Goal: Task Accomplishment & Management: Complete application form

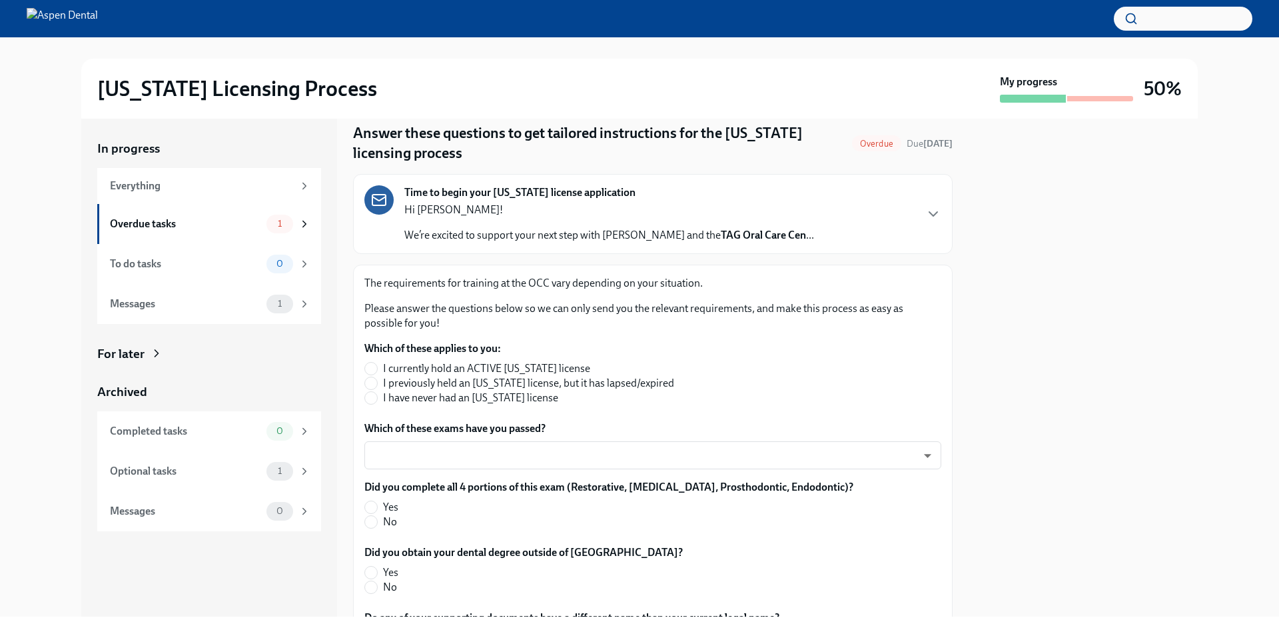
scroll to position [67, 0]
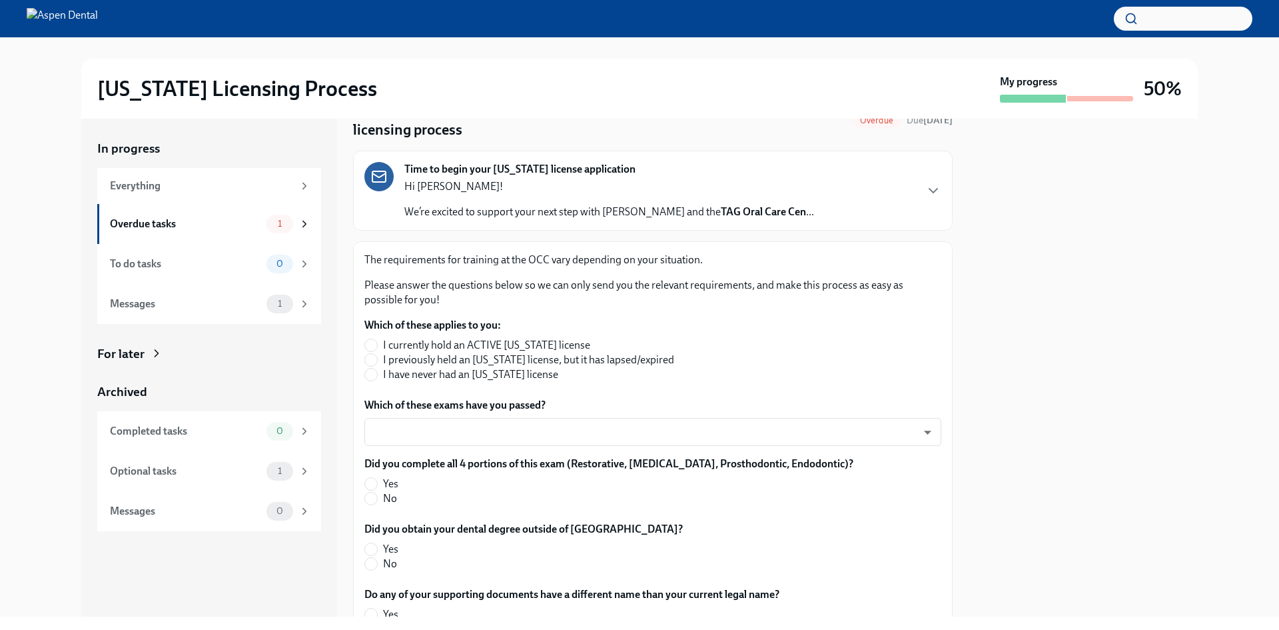
click at [503, 372] on span "I have never had an [US_STATE] license" at bounding box center [470, 374] width 175 height 15
click at [377, 372] on input "I have never had an [US_STATE] license" at bounding box center [371, 374] width 12 height 12
radio input "true"
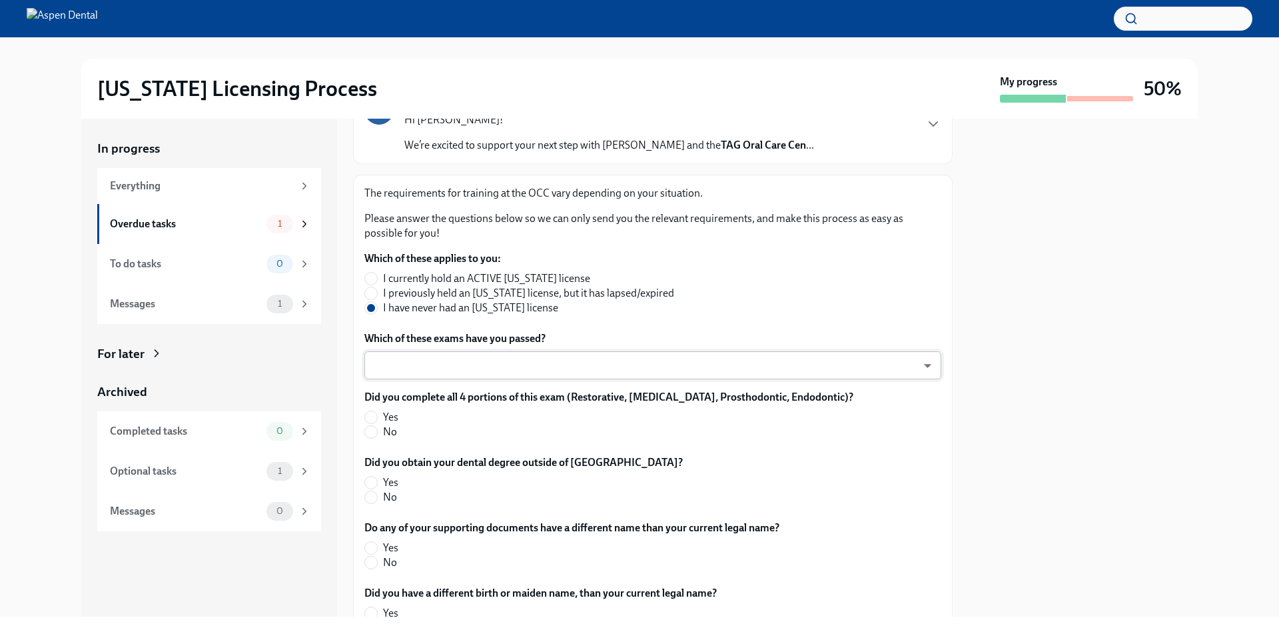
click at [577, 362] on body "[US_STATE] Licensing Process My progress 50% In progress Everything Overdue tas…" at bounding box center [639, 315] width 1279 height 630
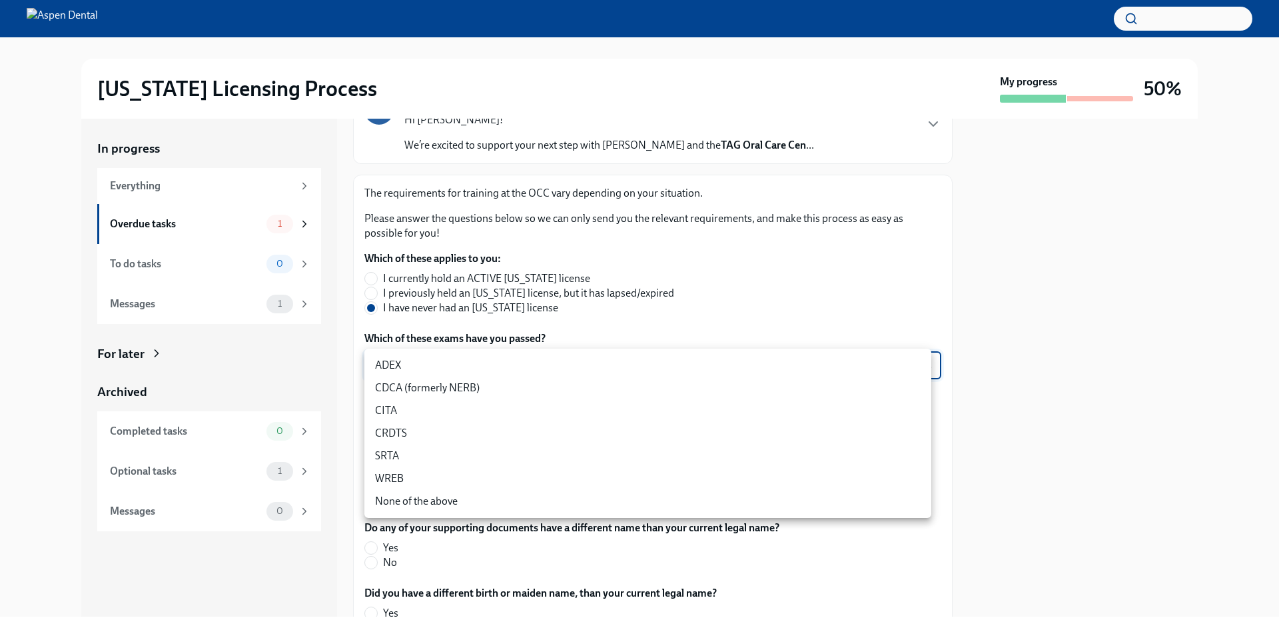
click at [575, 382] on li "CDCA (formerly NERB)" at bounding box center [647, 387] width 567 height 23
type input "nrE-1nMl1"
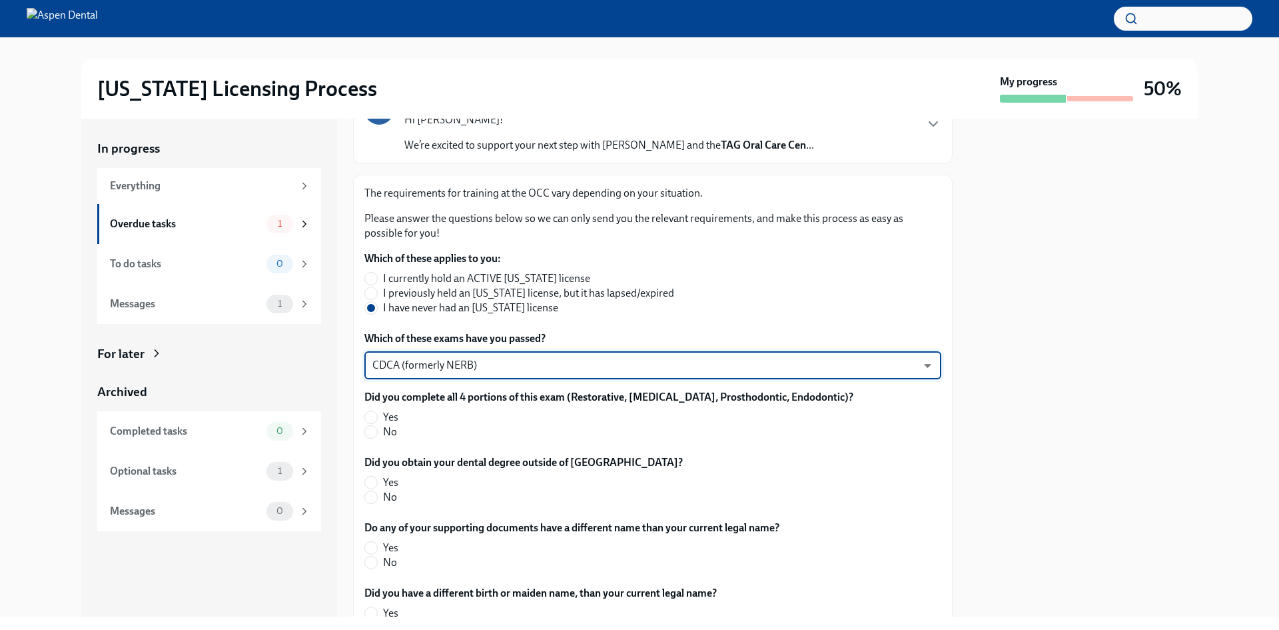
click at [397, 416] on span "Yes" at bounding box center [390, 417] width 15 height 15
click at [377, 416] on input "Yes" at bounding box center [371, 417] width 12 height 12
radio input "true"
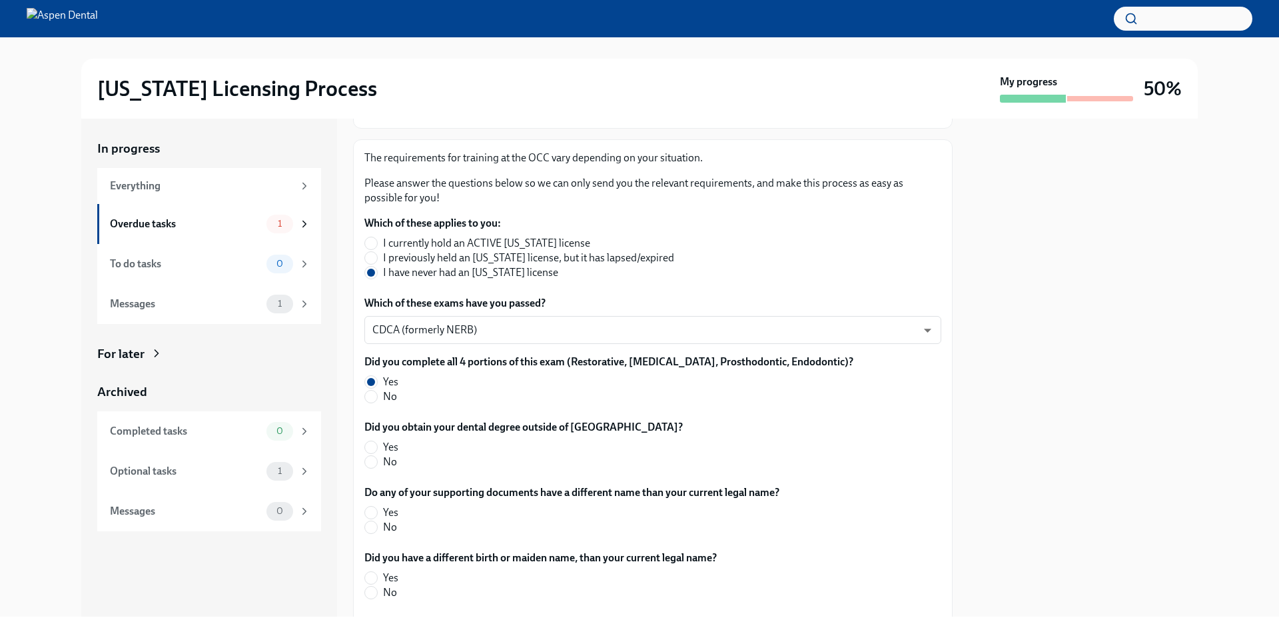
scroll to position [200, 0]
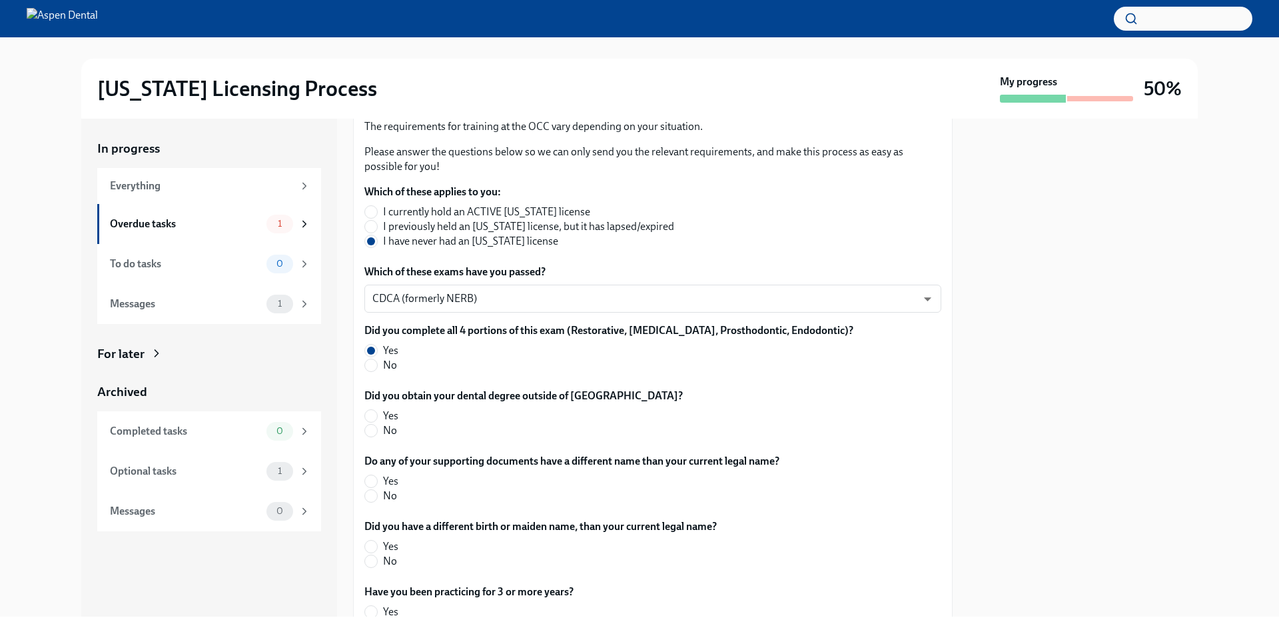
click at [385, 426] on span "No" at bounding box center [390, 430] width 14 height 15
click at [377, 426] on input "No" at bounding box center [371, 430] width 12 height 12
radio input "true"
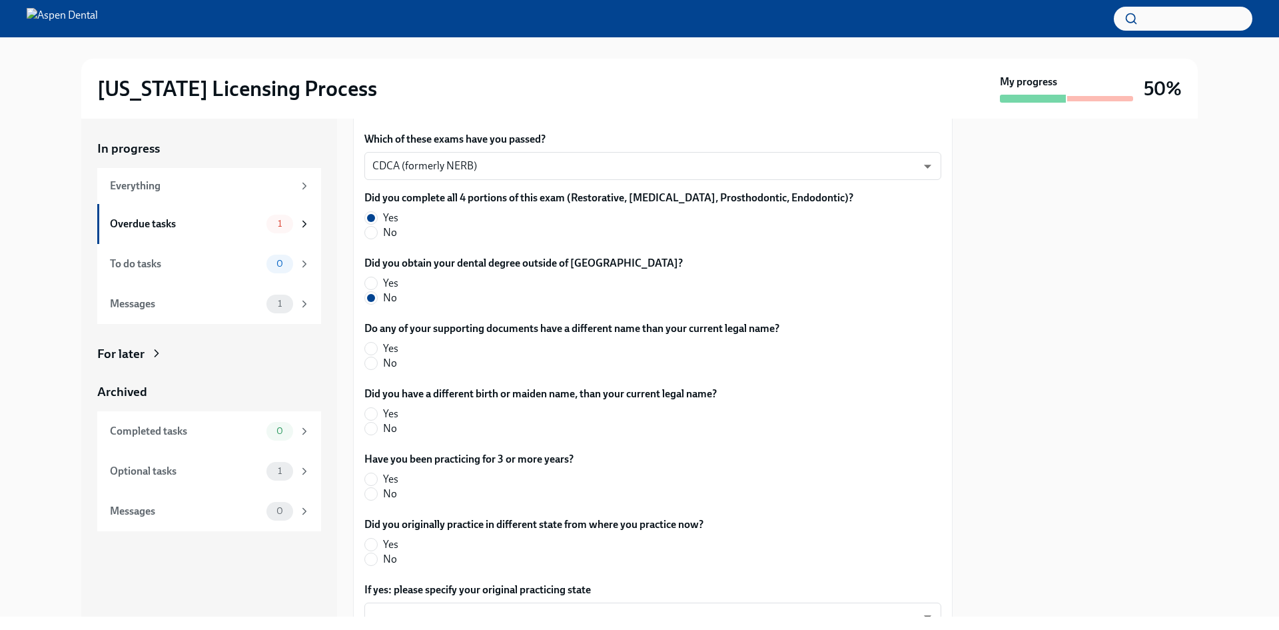
scroll to position [333, 0]
click at [384, 360] on span "No" at bounding box center [390, 362] width 14 height 15
click at [377, 360] on input "No" at bounding box center [371, 362] width 12 height 12
radio input "true"
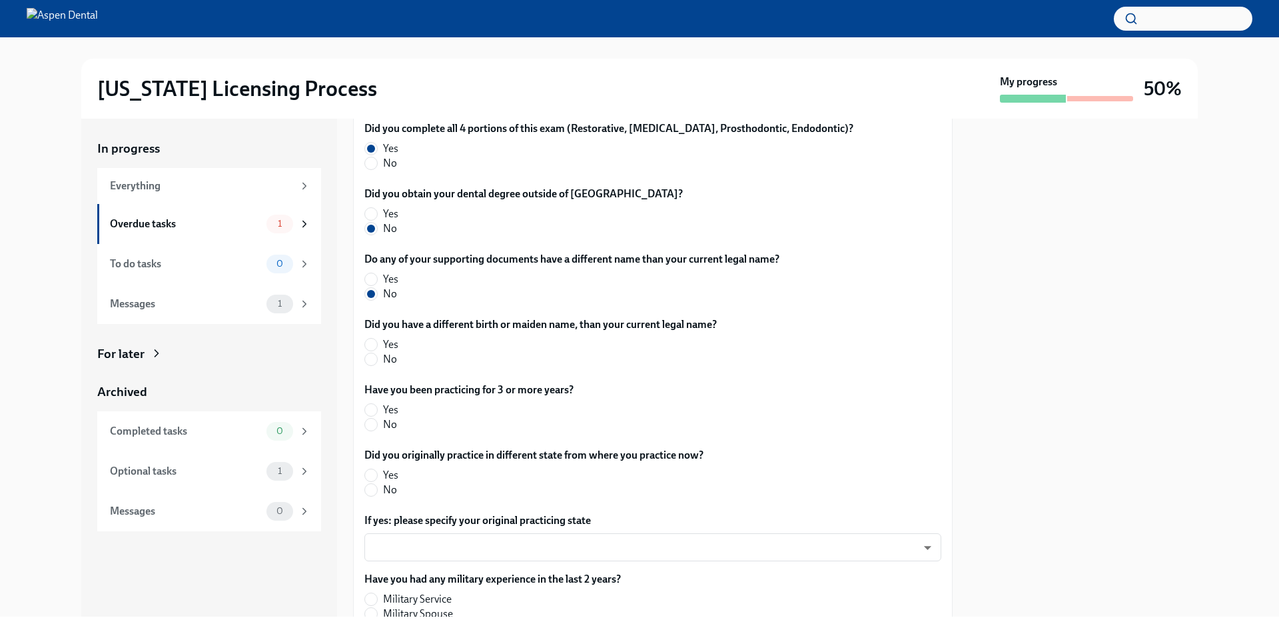
scroll to position [466, 0]
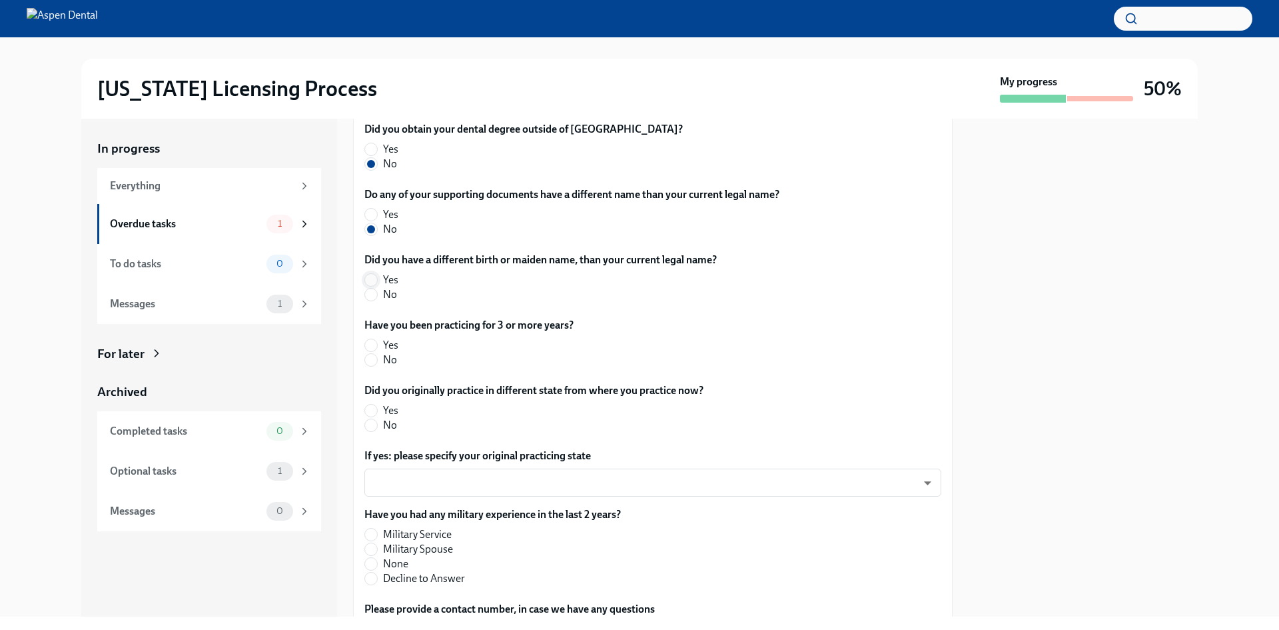
click at [377, 278] on span at bounding box center [370, 279] width 13 height 13
click at [377, 278] on input "Yes" at bounding box center [371, 280] width 12 height 12
radio input "true"
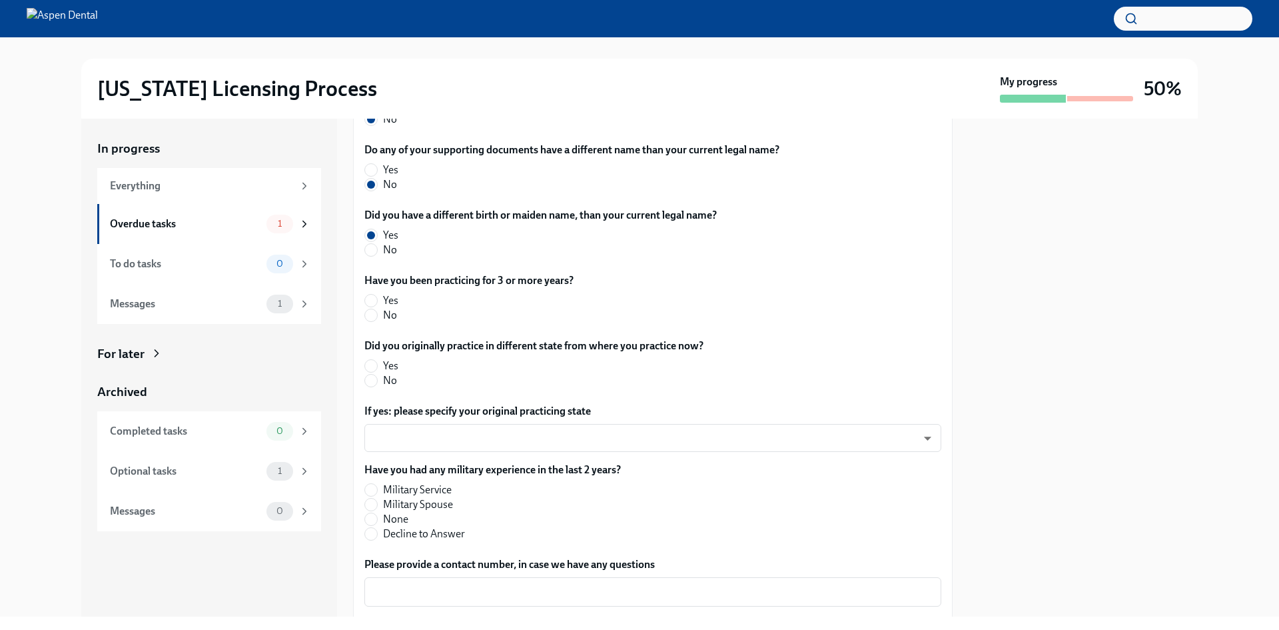
scroll to position [592, 0]
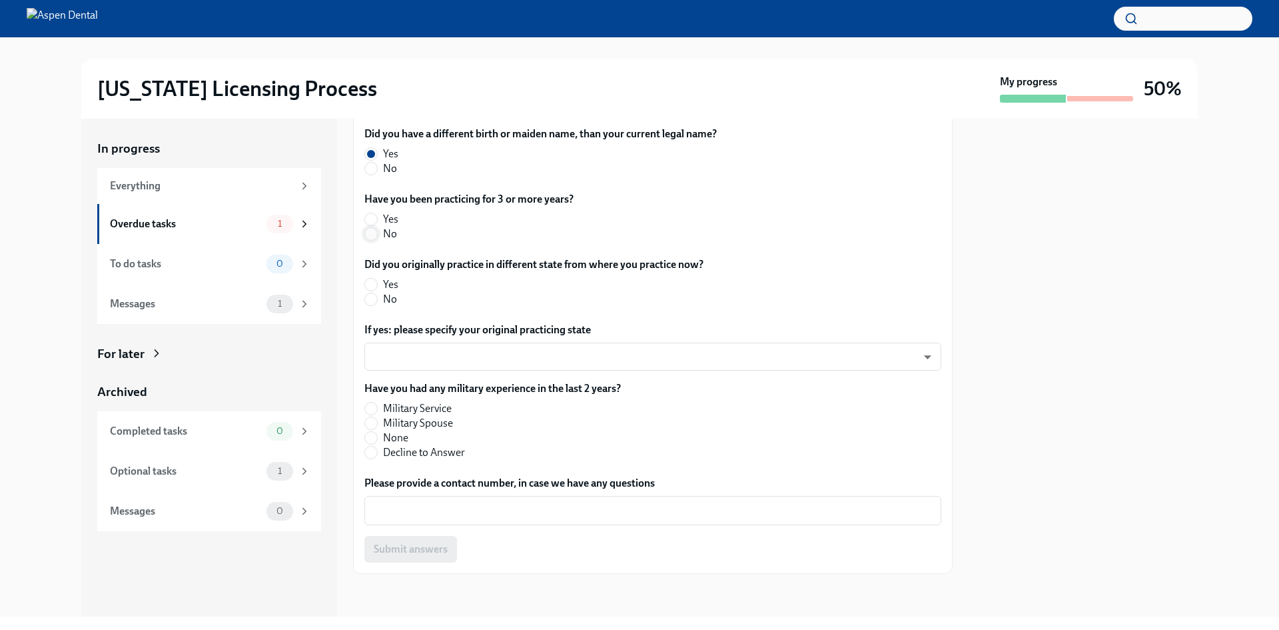
click at [371, 238] on input "No" at bounding box center [371, 234] width 12 height 12
radio input "true"
click at [375, 299] on input "No" at bounding box center [371, 299] width 12 height 12
radio input "true"
click at [372, 437] on input "None" at bounding box center [371, 438] width 12 height 12
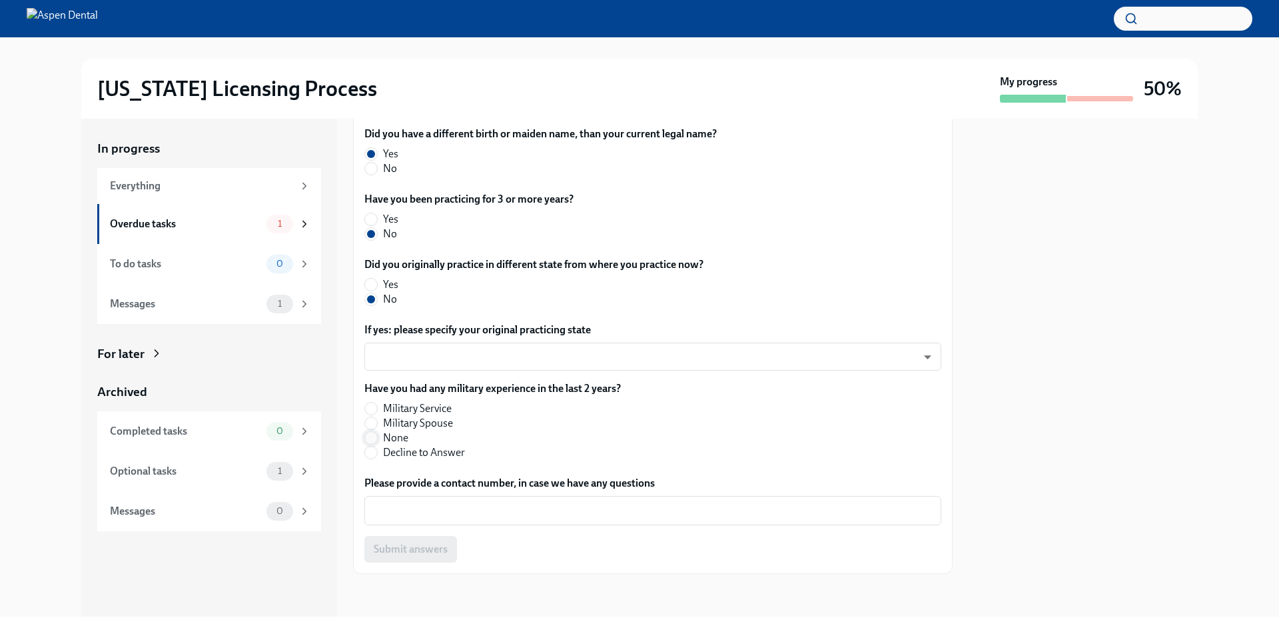
radio input "true"
click at [641, 355] on body "[US_STATE] Licensing Process My progress 50% In progress Everything Overdue tas…" at bounding box center [639, 315] width 1279 height 630
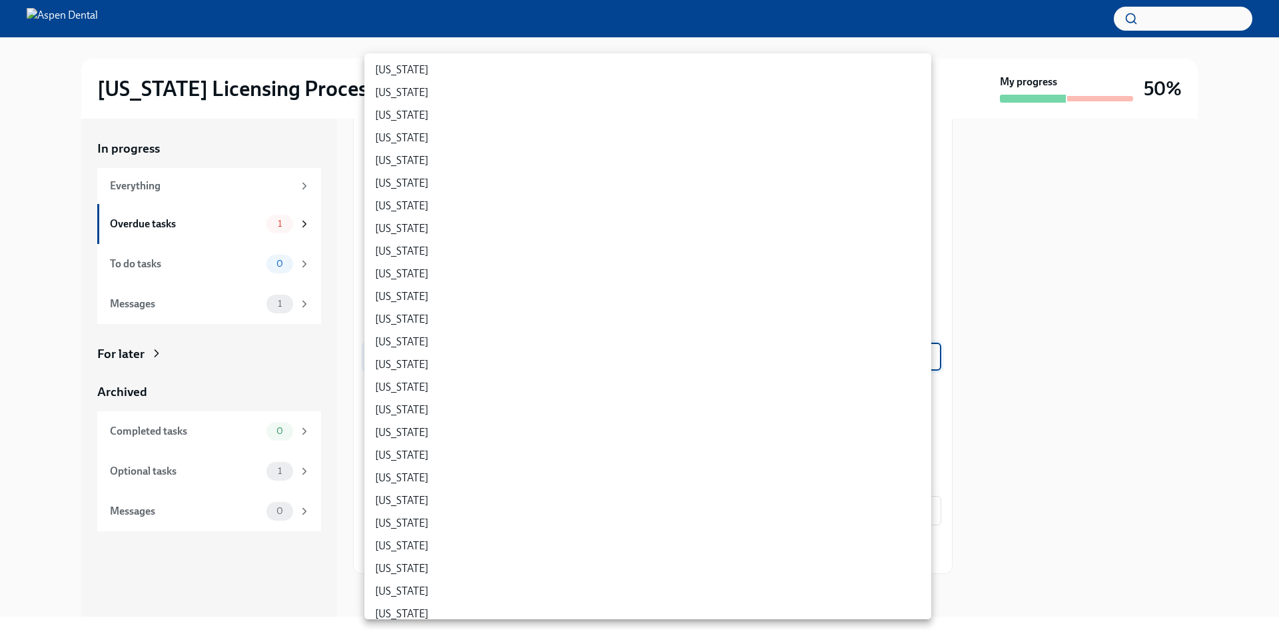
click at [1077, 310] on div at bounding box center [639, 315] width 1279 height 630
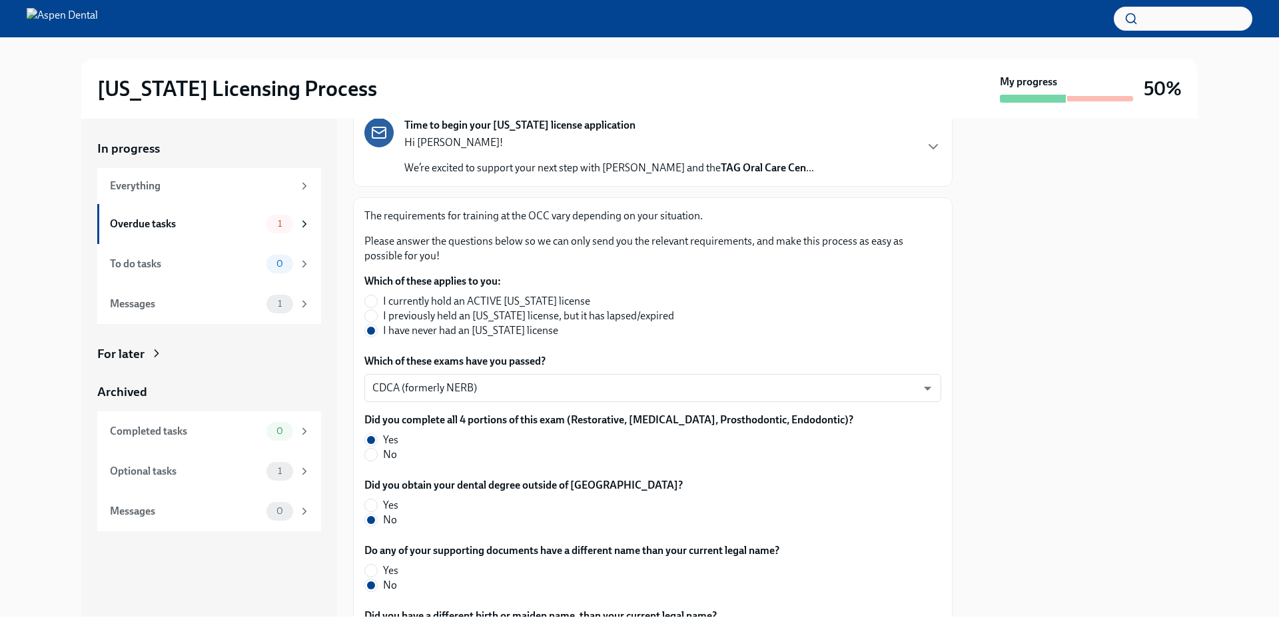
scroll to position [0, 0]
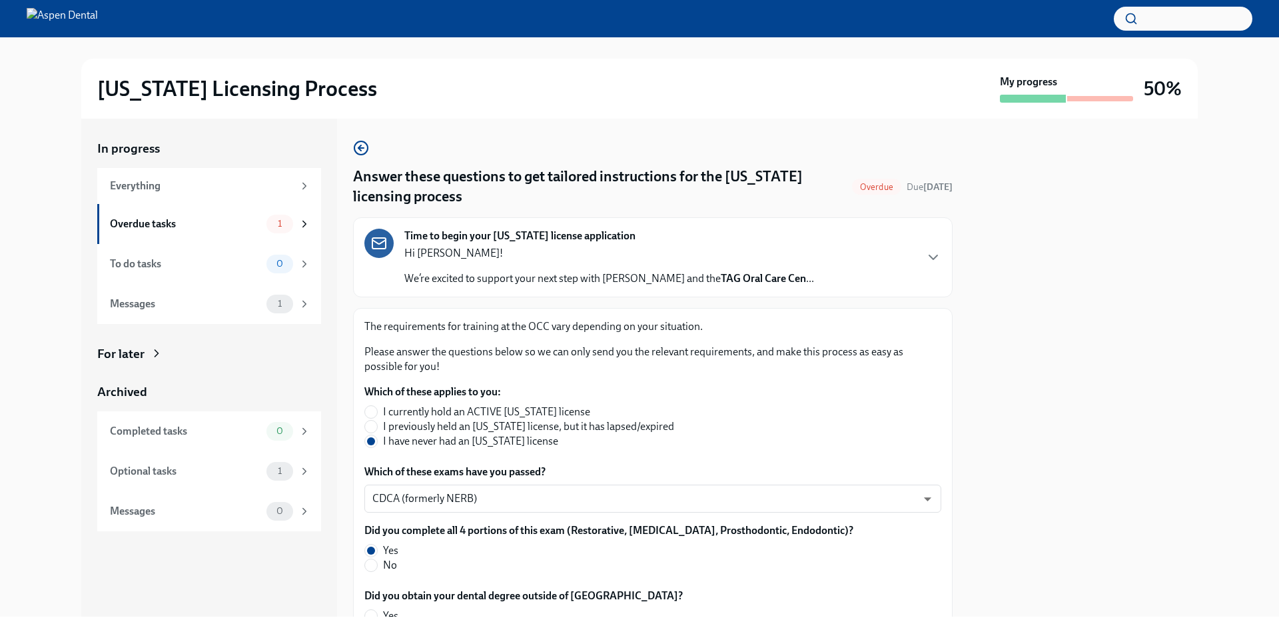
click at [838, 257] on div "Time to begin your [US_STATE] license application Hi [PERSON_NAME]! We’re excit…" at bounding box center [652, 257] width 577 height 57
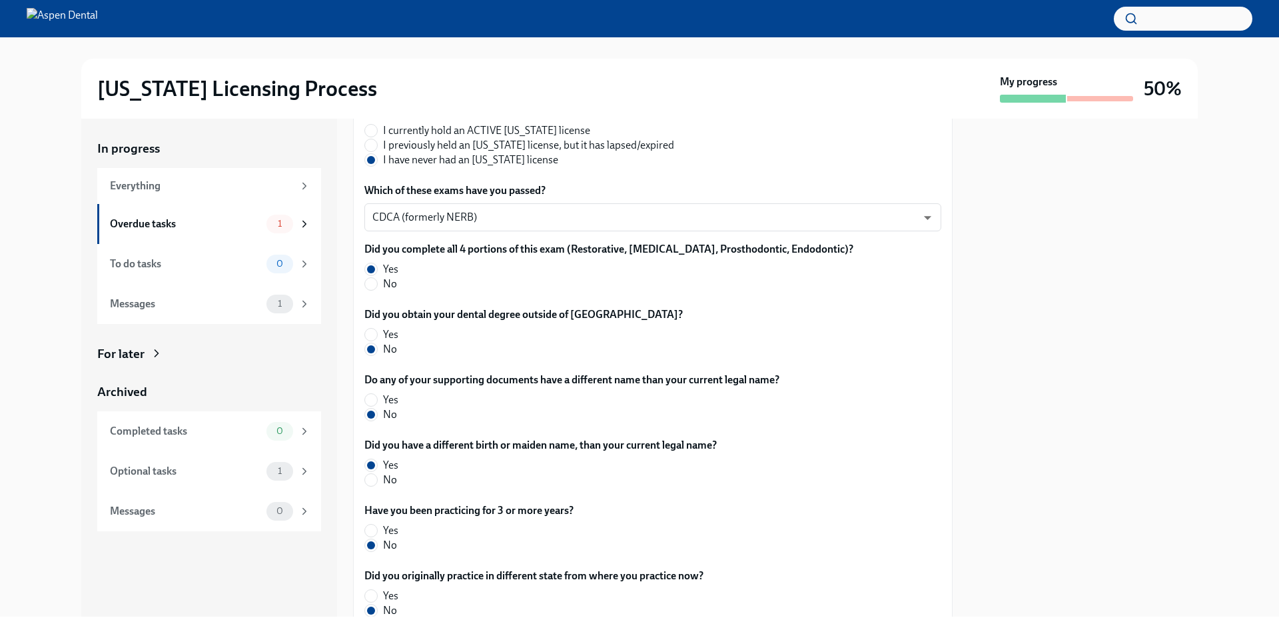
scroll to position [646, 0]
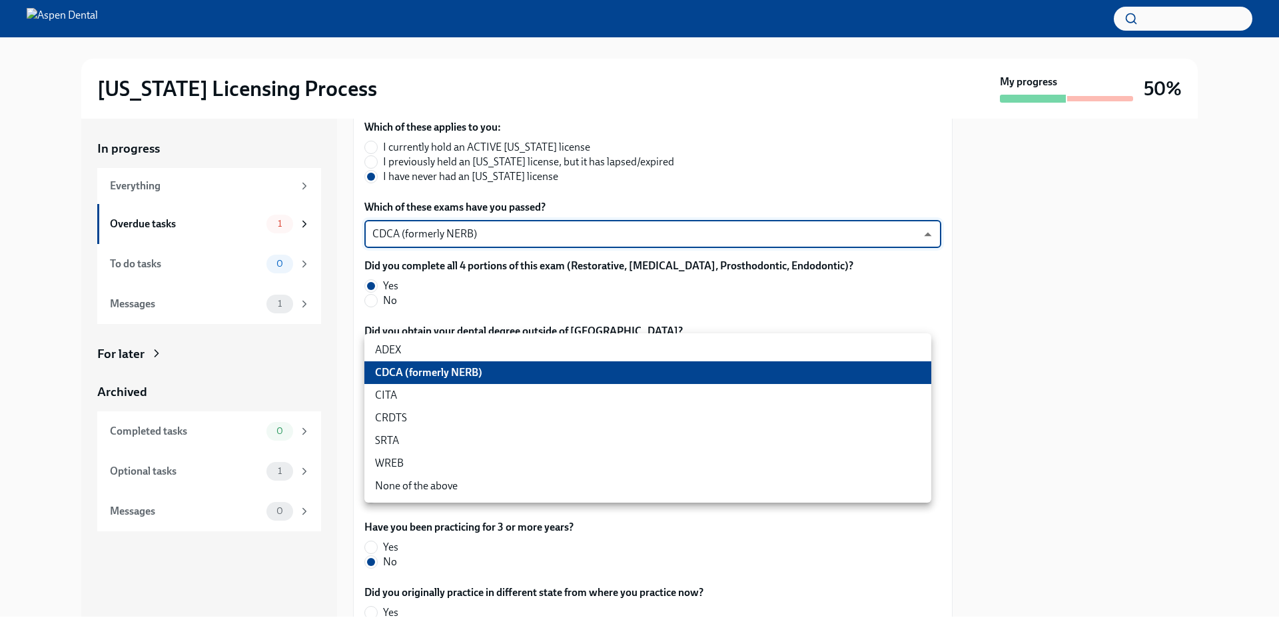
click at [781, 380] on body "[US_STATE] Licensing Process My progress 50% In progress Everything Overdue tas…" at bounding box center [639, 315] width 1279 height 630
click at [776, 376] on li "CDCA (formerly NERB)" at bounding box center [647, 372] width 567 height 23
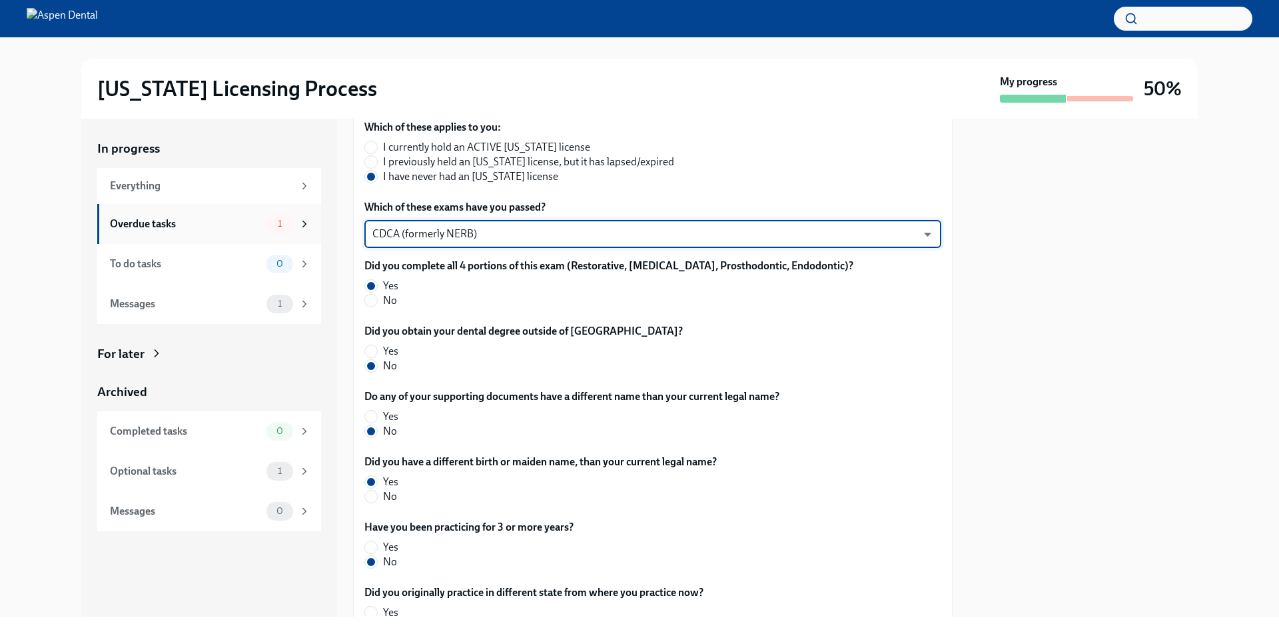
click at [201, 230] on div "Overdue tasks" at bounding box center [185, 224] width 151 height 15
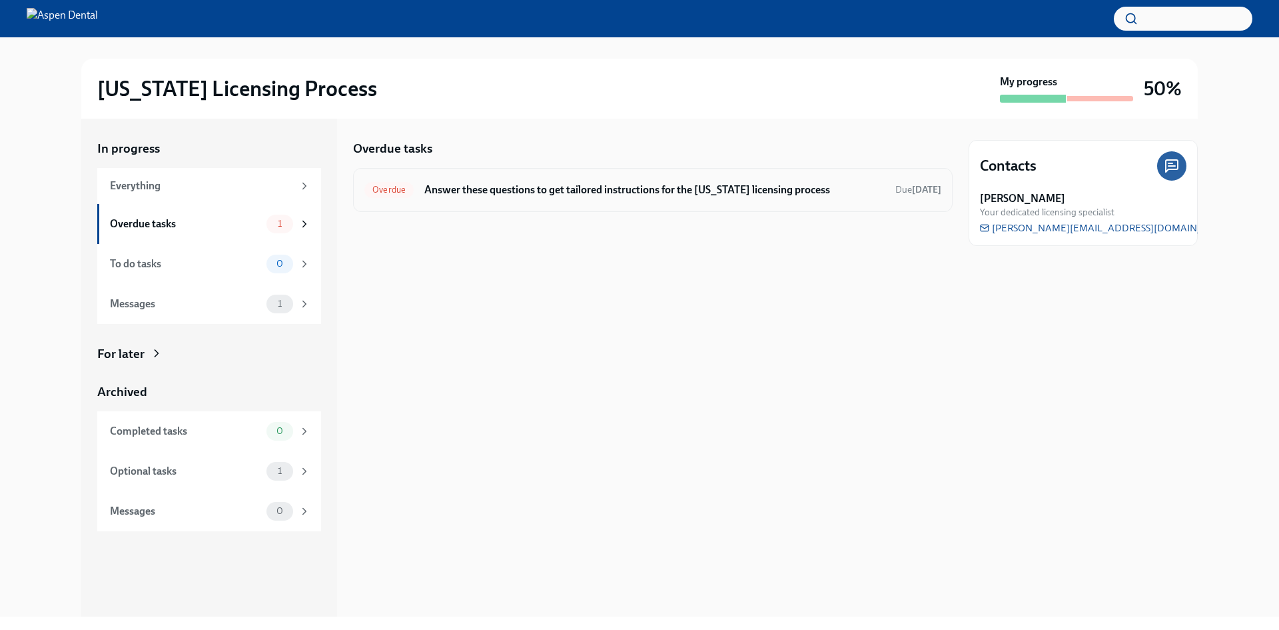
click at [585, 200] on div "Overdue Answer these questions to get tailored instructions for the [US_STATE] …" at bounding box center [652, 189] width 577 height 21
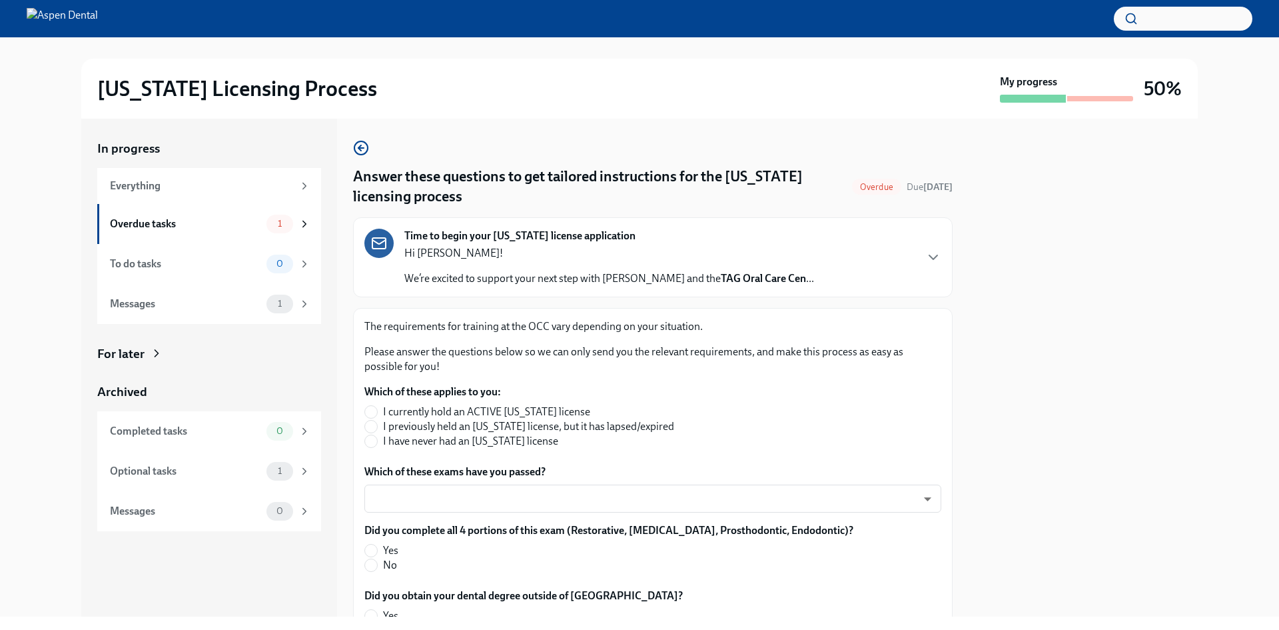
click at [528, 269] on div "Hi [PERSON_NAME]! We’re excited to support your next step with Aspen Dental and…" at bounding box center [609, 266] width 410 height 40
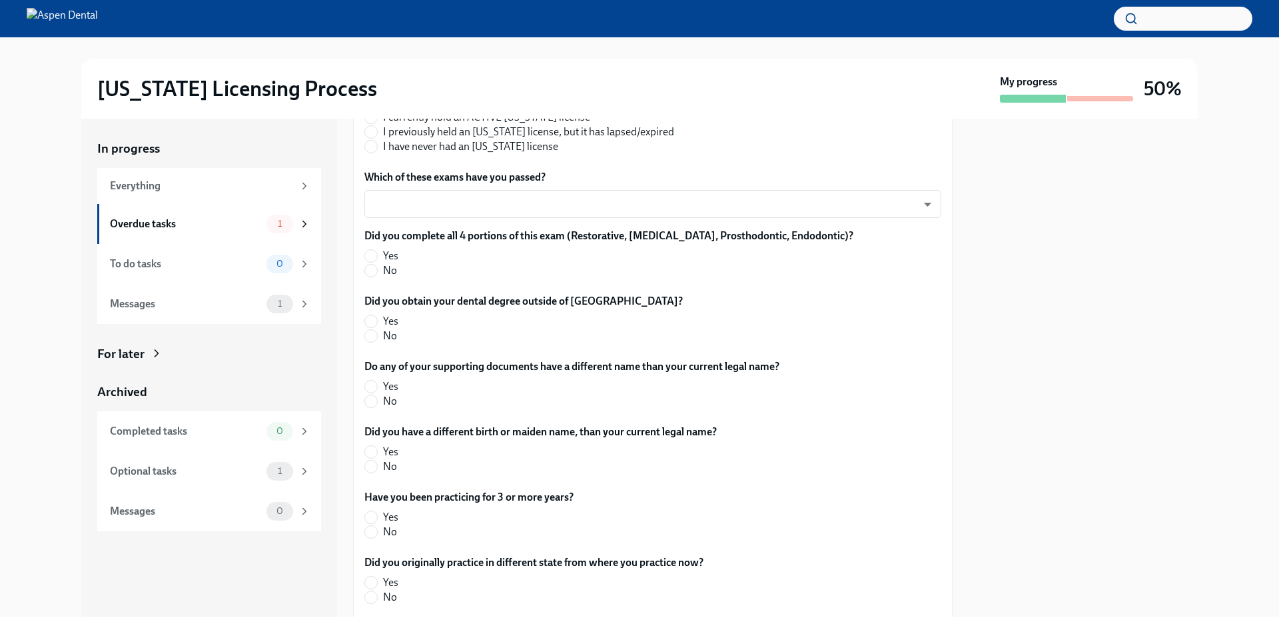
scroll to position [600, 0]
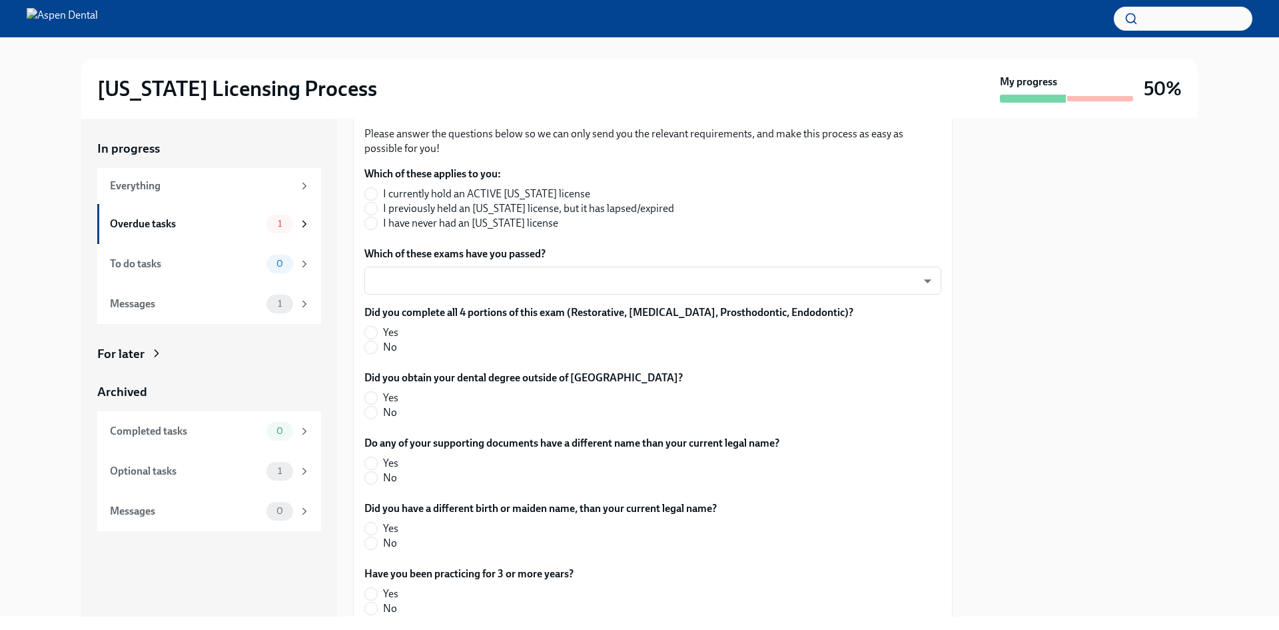
click at [387, 231] on span "I have never had an [US_STATE] license" at bounding box center [470, 223] width 175 height 15
click at [377, 229] on input "I have never had an [US_STATE] license" at bounding box center [371, 223] width 12 height 12
radio input "true"
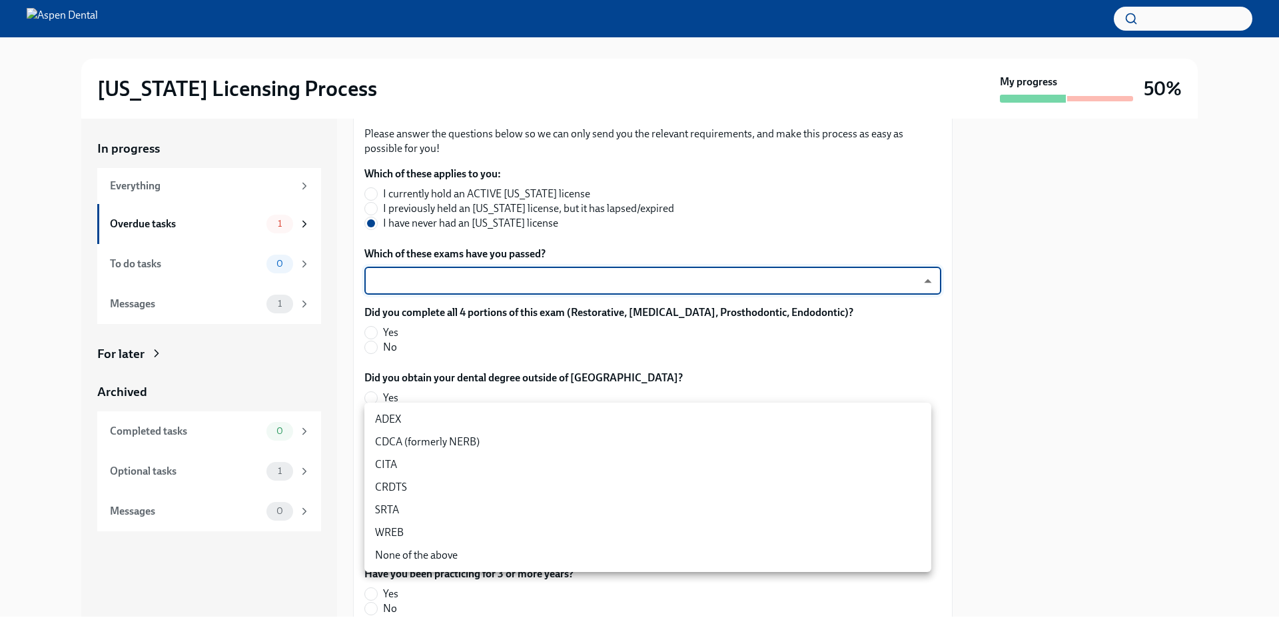
click at [461, 422] on body "[US_STATE] Licensing Process My progress 50% In progress Everything Overdue tas…" at bounding box center [639, 315] width 1279 height 630
click at [463, 440] on li "CDCA (formerly NERB)" at bounding box center [647, 441] width 567 height 23
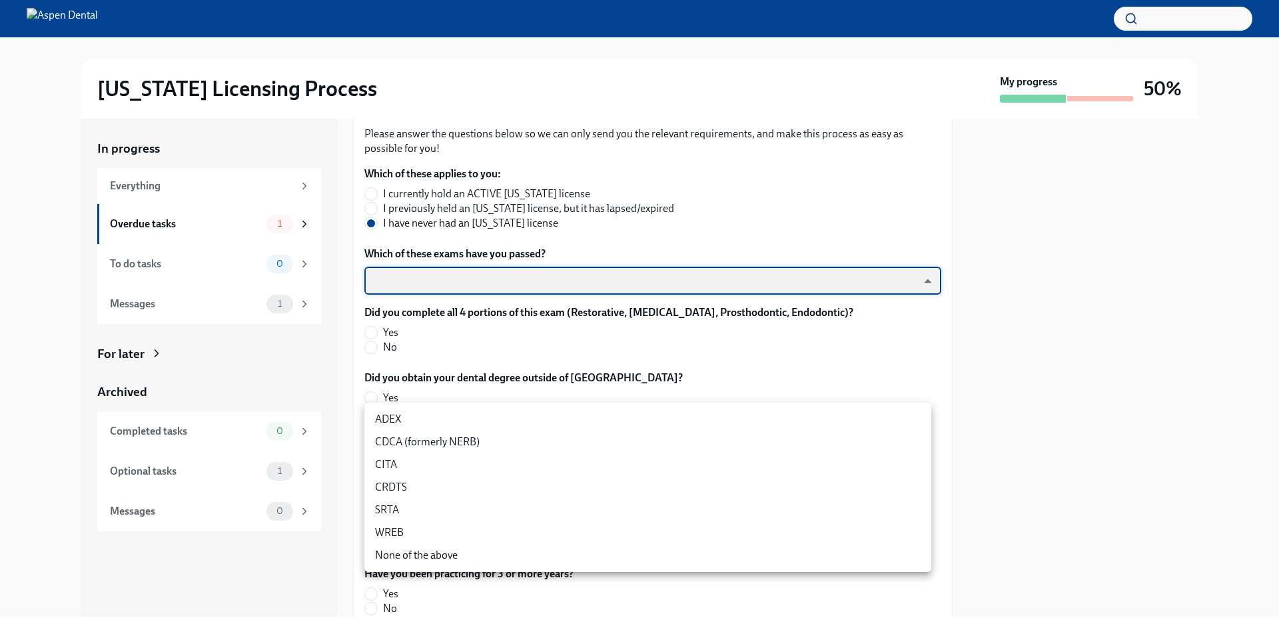
type input "nrE-1nMl1"
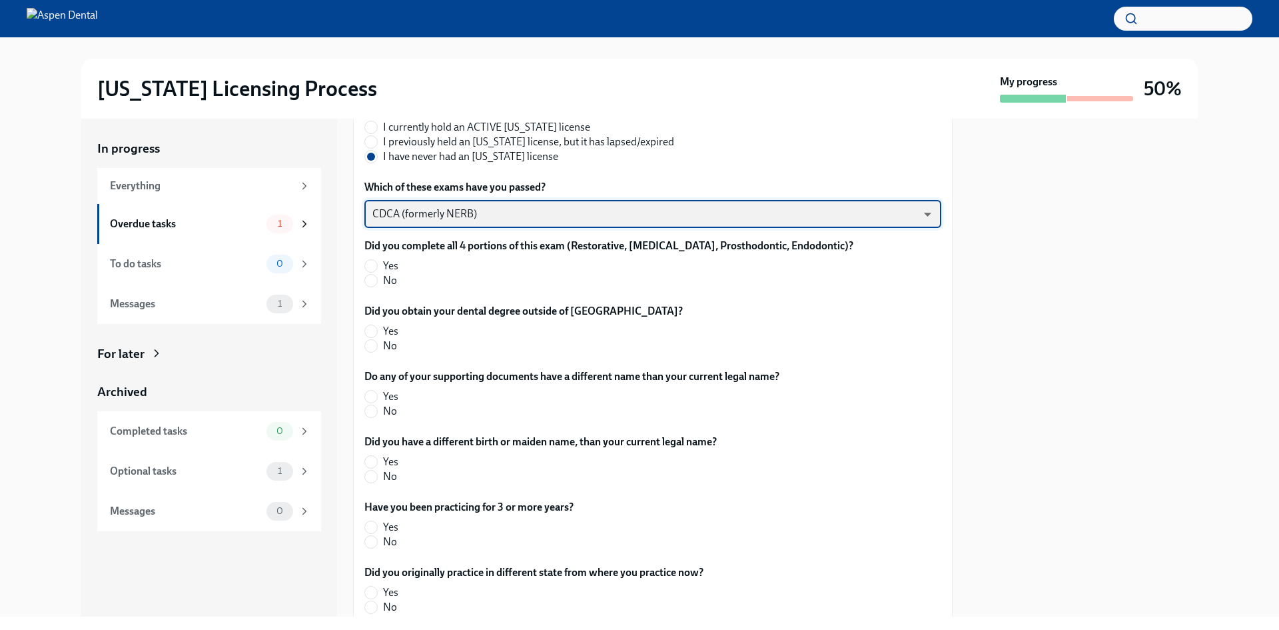
scroll to position [800, 0]
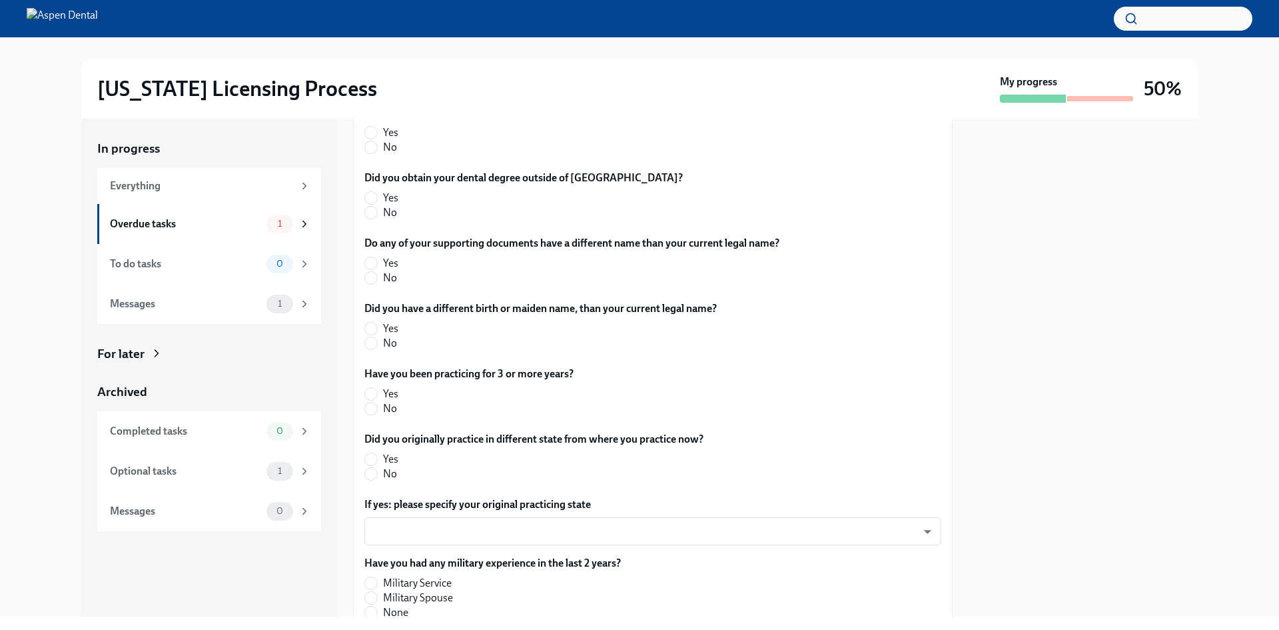
click at [394, 140] on span "Yes" at bounding box center [390, 132] width 15 height 15
click at [377, 139] on input "Yes" at bounding box center [371, 133] width 12 height 12
radio input "true"
click at [387, 220] on span "No" at bounding box center [390, 212] width 14 height 15
click at [377, 219] on input "No" at bounding box center [371, 213] width 12 height 12
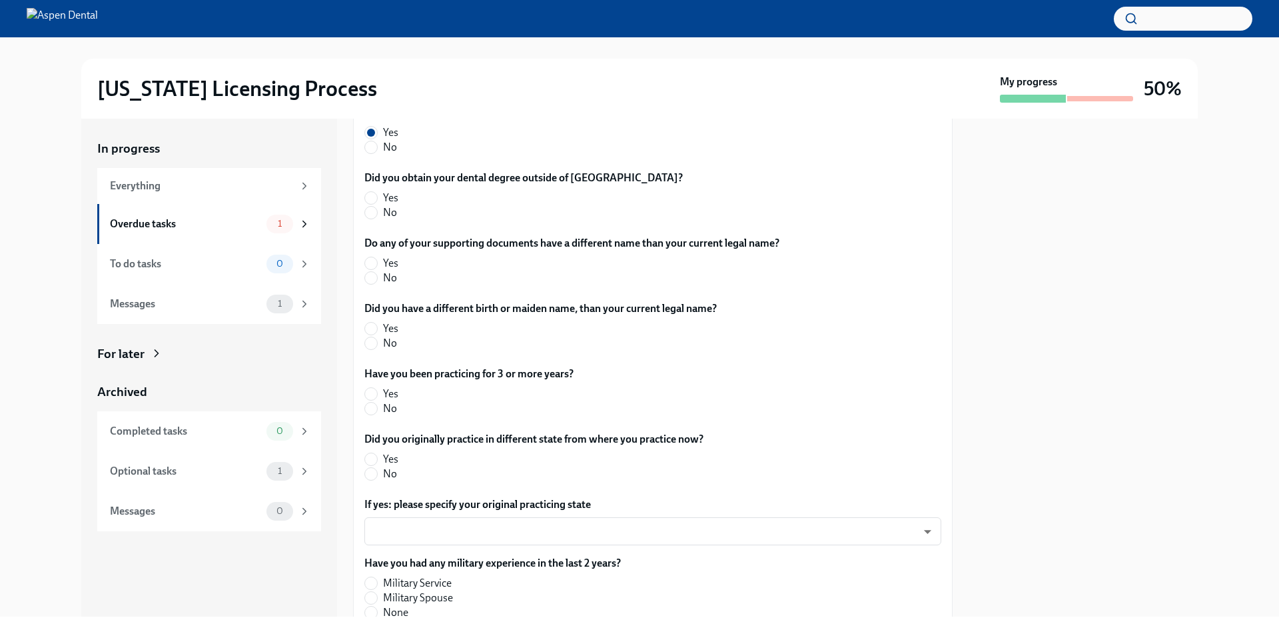
radio input "true"
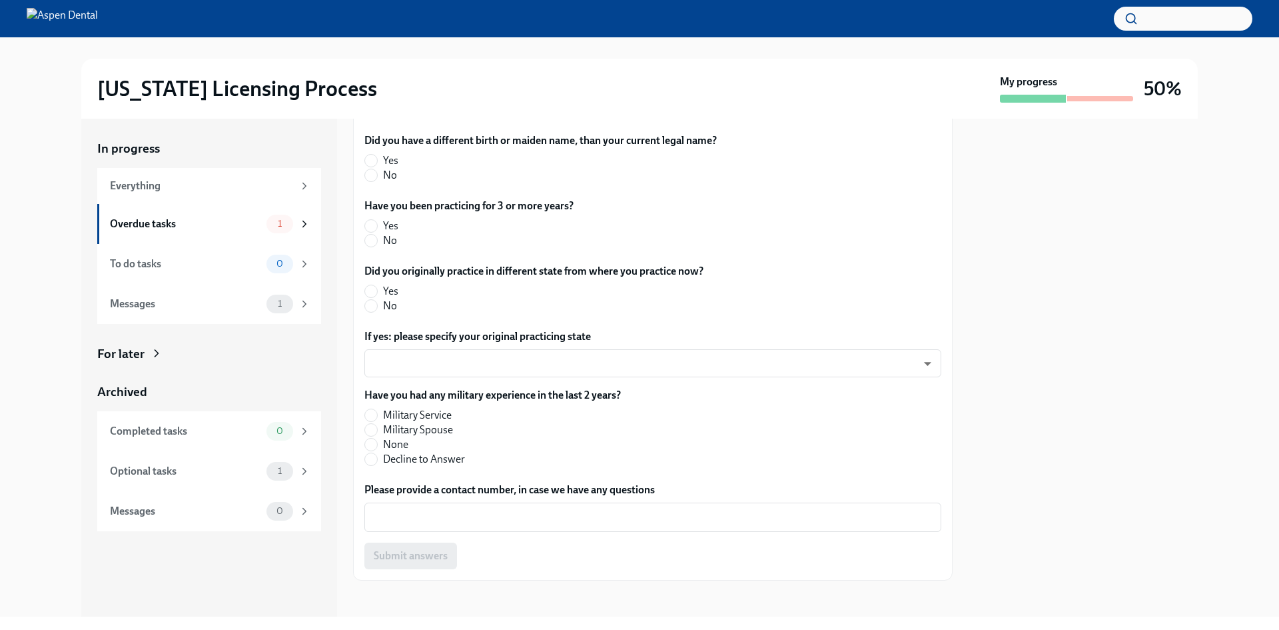
scroll to position [1000, 0]
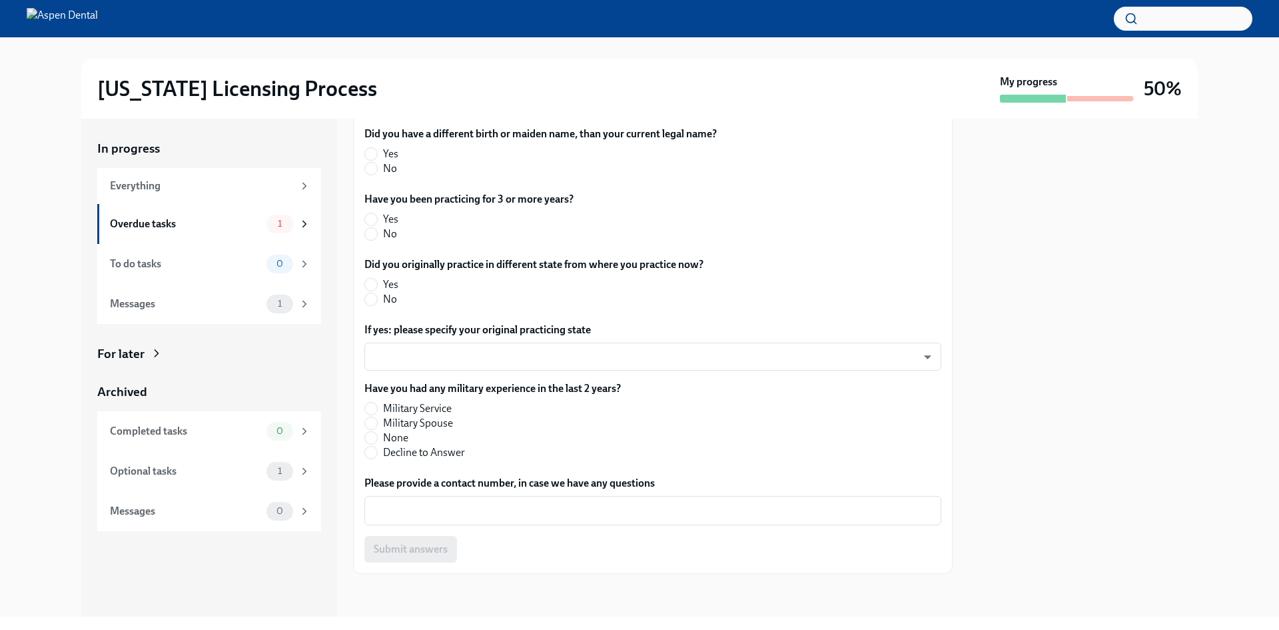
click at [380, 111] on label "No" at bounding box center [566, 103] width 404 height 15
click at [377, 109] on input "No" at bounding box center [371, 103] width 12 height 12
radio input "true"
click at [379, 161] on label "Yes" at bounding box center [535, 154] width 342 height 15
click at [377, 160] on input "Yes" at bounding box center [371, 154] width 12 height 12
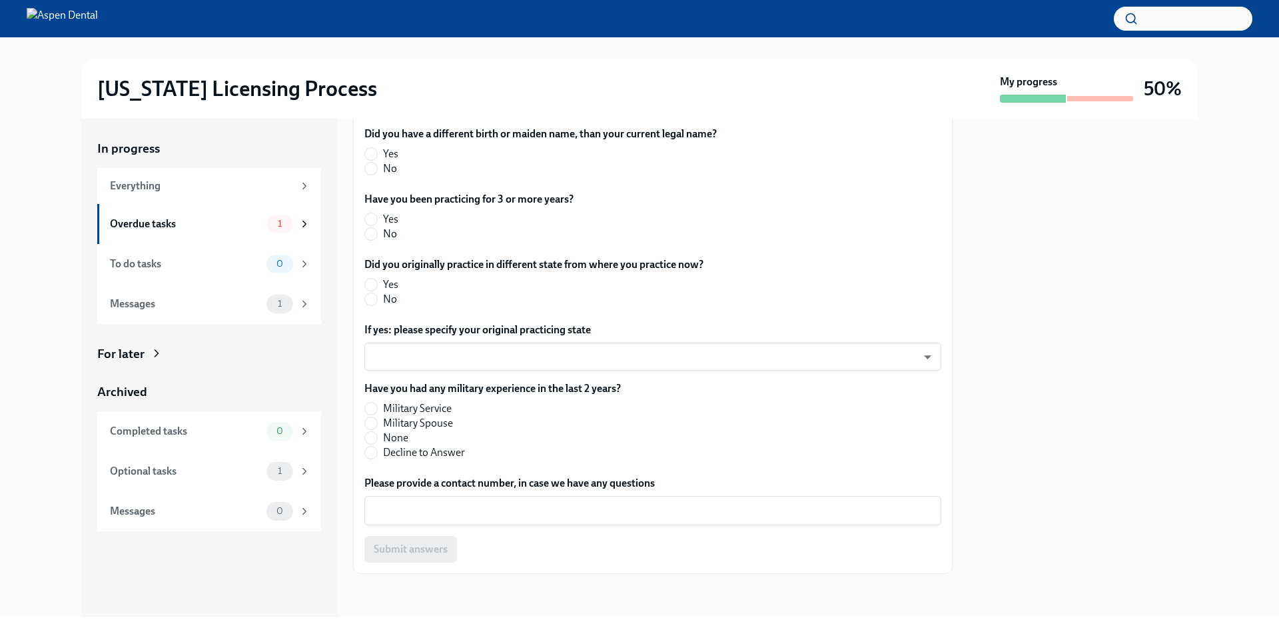
radio input "true"
click at [370, 240] on input "No" at bounding box center [371, 234] width 12 height 12
radio input "true"
click at [368, 305] on input "No" at bounding box center [371, 299] width 12 height 12
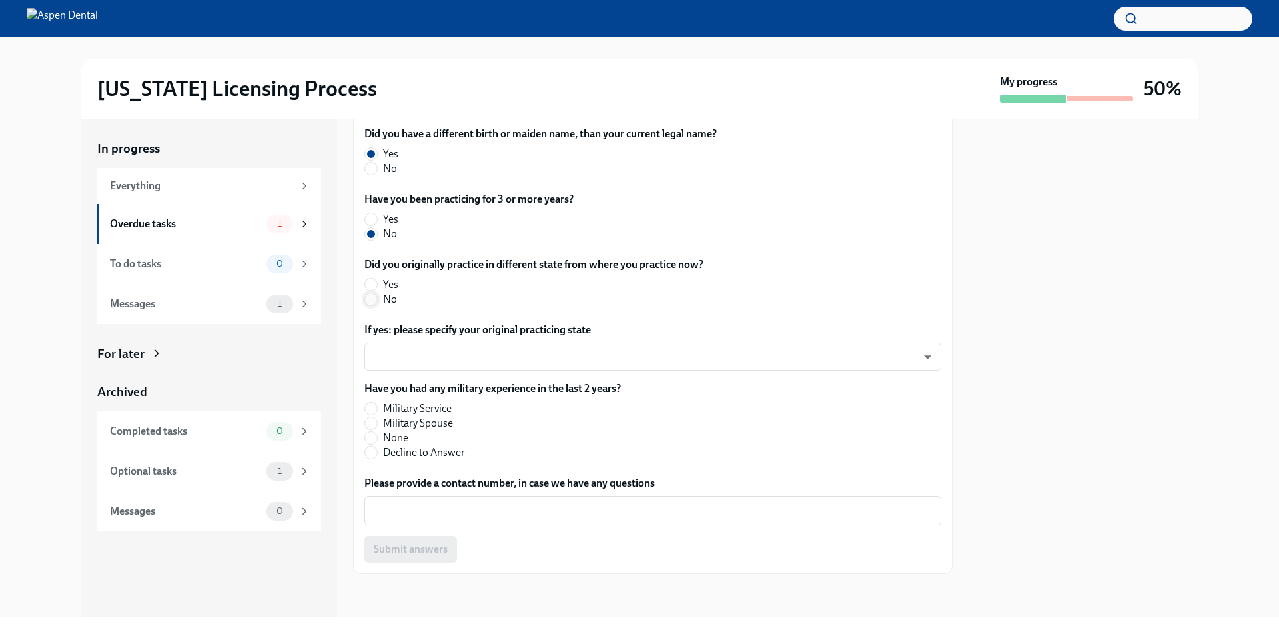
radio input "true"
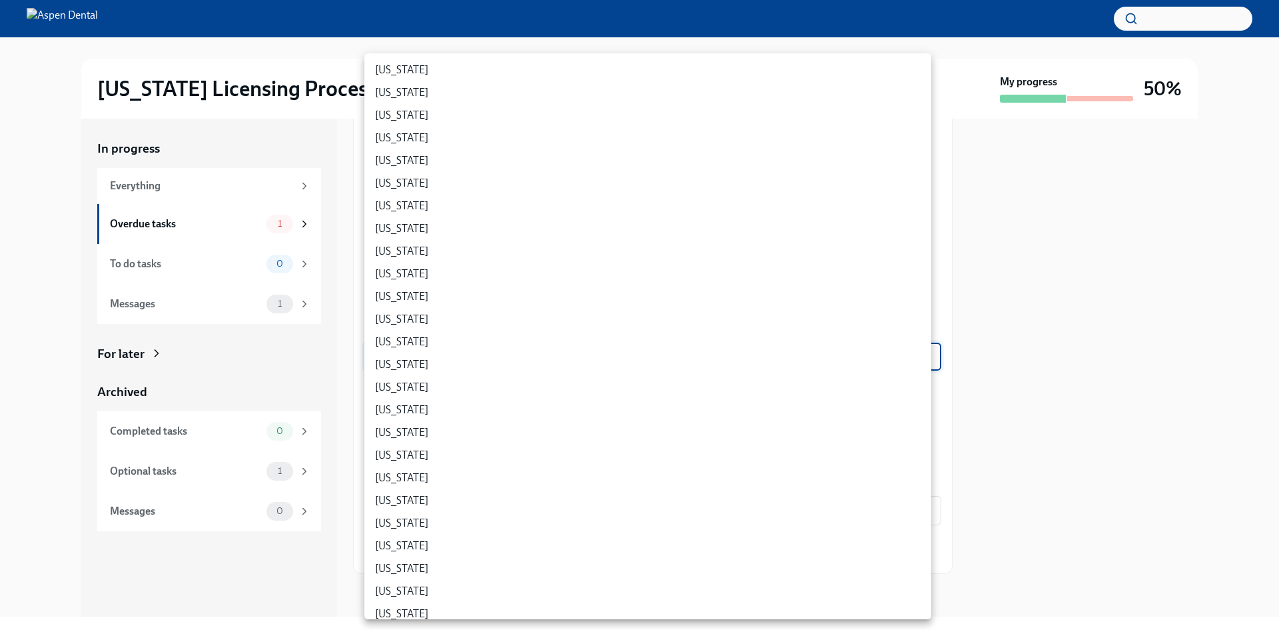
click at [406, 400] on body "[US_STATE] Licensing Process My progress 50% In progress Everything Overdue tas…" at bounding box center [639, 315] width 1279 height 630
click at [456, 548] on li "[US_STATE]" at bounding box center [647, 551] width 567 height 23
type input "5OKuUXVbO"
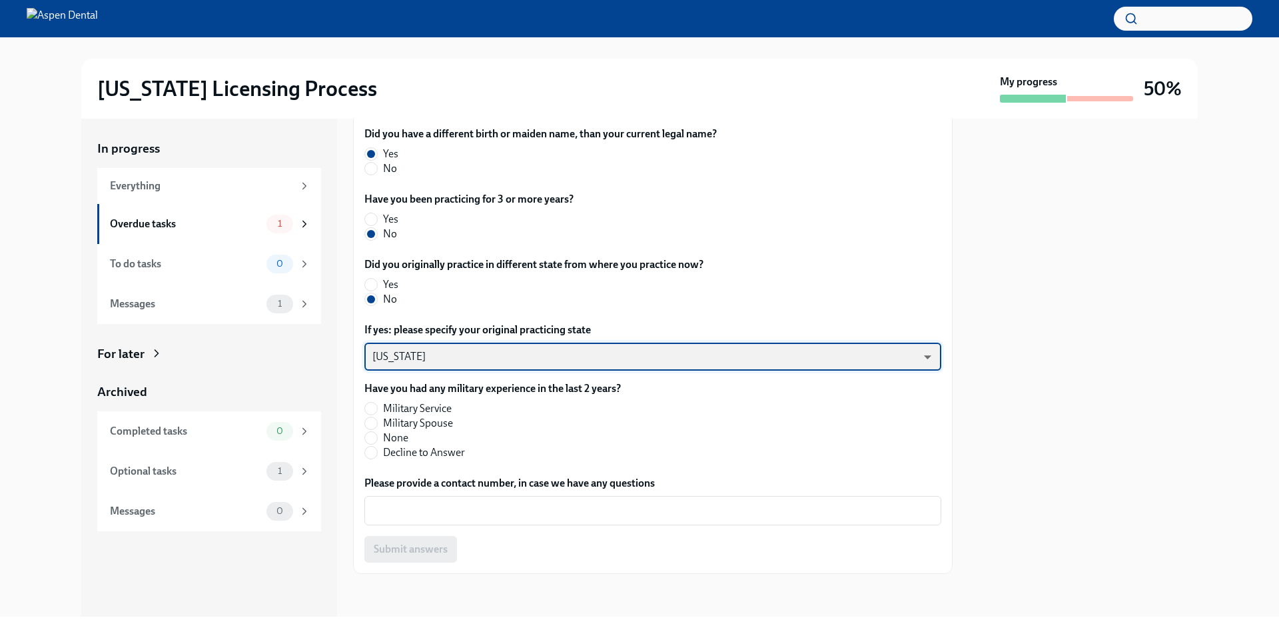
scroll to position [1113, 0]
click at [400, 434] on span "None" at bounding box center [395, 437] width 25 height 15
click at [377, 434] on input "None" at bounding box center [371, 438] width 12 height 12
radio input "true"
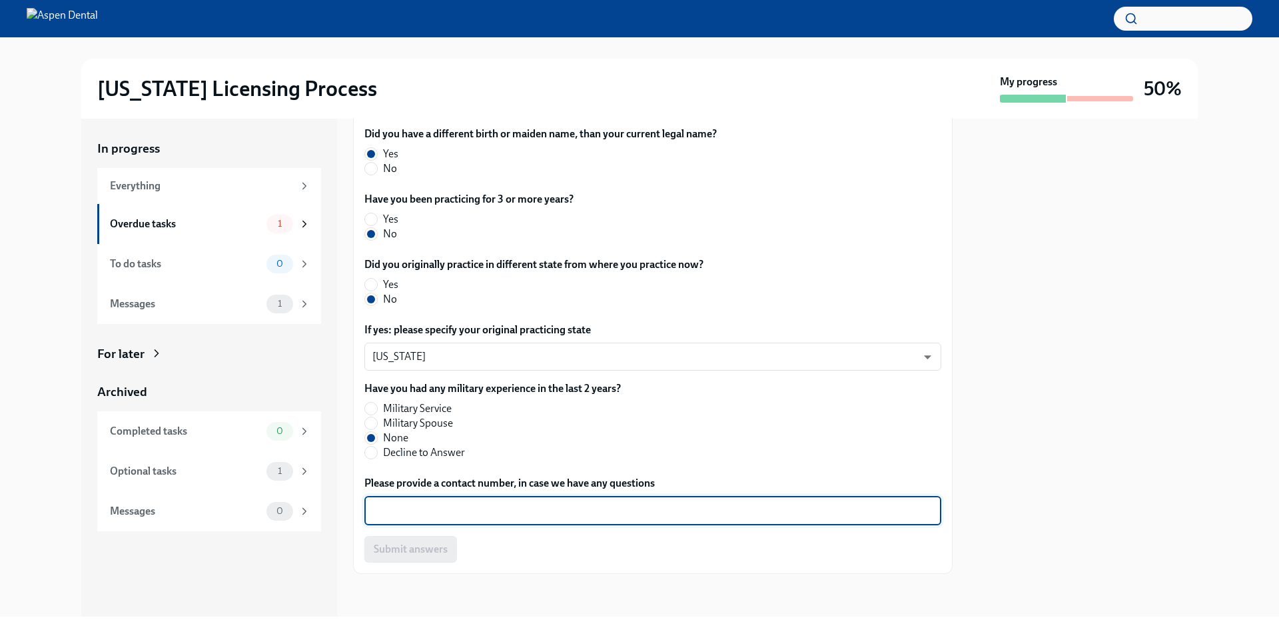
click at [515, 507] on textarea "Please provide a contact number, in case we have any questions" at bounding box center [652, 510] width 561 height 16
type textarea "3057538958"
click at [434, 554] on span "Submit answers" at bounding box center [411, 548] width 74 height 13
